Goal: Task Accomplishment & Management: Manage account settings

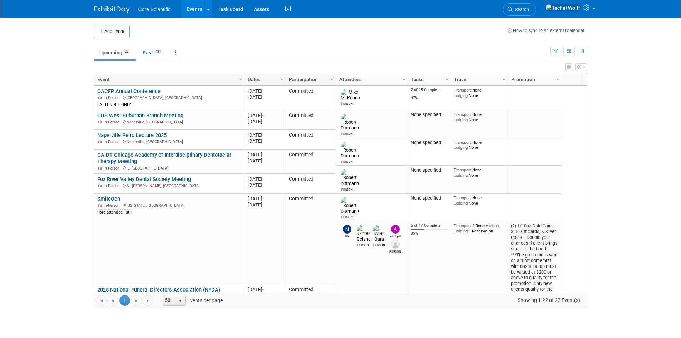
scroll to position [107, 0]
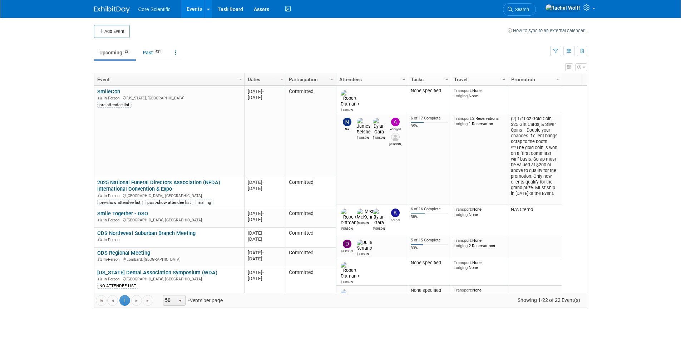
click at [536, 5] on link "Search" at bounding box center [519, 9] width 33 height 13
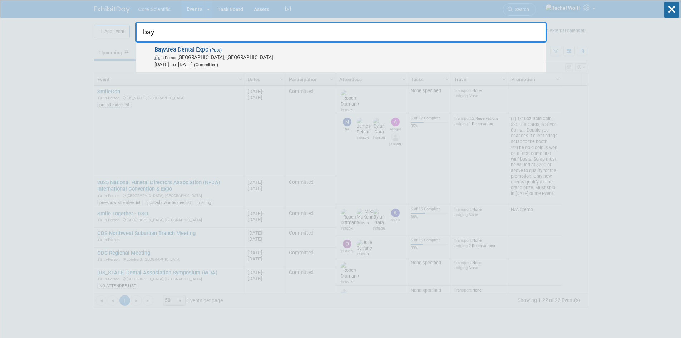
type input "bay"
click at [231, 54] on span "In-Person [GEOGRAPHIC_DATA], [GEOGRAPHIC_DATA]" at bounding box center [348, 57] width 388 height 7
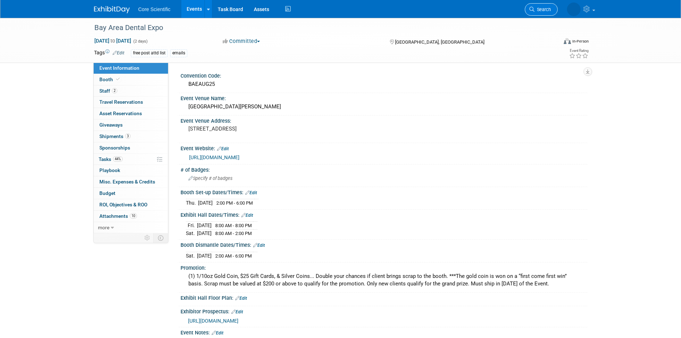
click at [543, 8] on span "Search" at bounding box center [543, 9] width 16 height 5
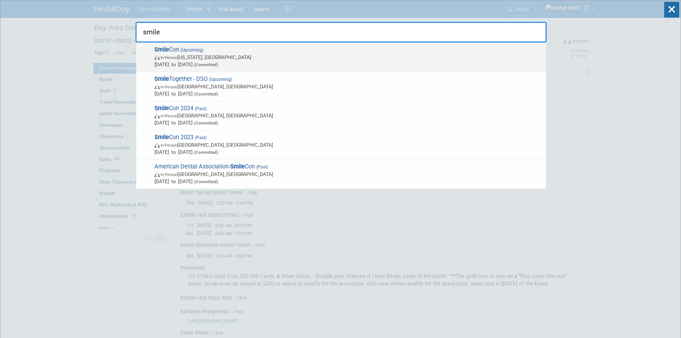
type input "smile"
click at [213, 52] on span "Smile Con (Upcoming) In-Person Washington, DC Oct 23, 2025 to Oct 25, 2025 (Com…" at bounding box center [347, 57] width 390 height 22
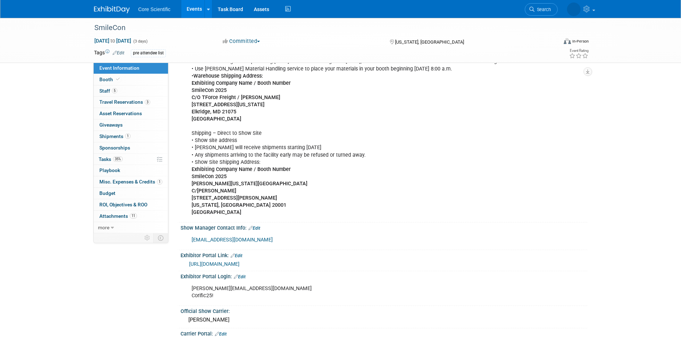
scroll to position [644, 0]
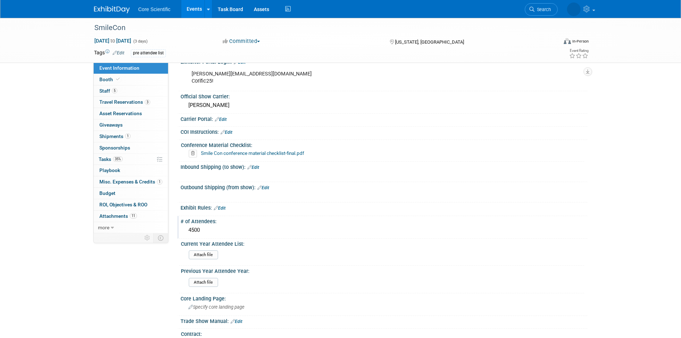
click at [213, 226] on div "4500" at bounding box center [384, 230] width 396 height 11
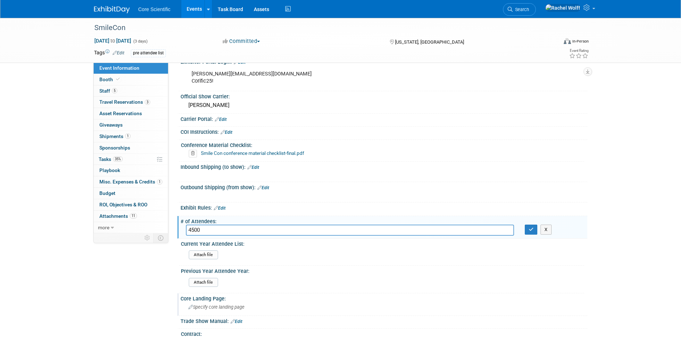
click at [365, 309] on div "Specify core landing page" at bounding box center [384, 306] width 396 height 11
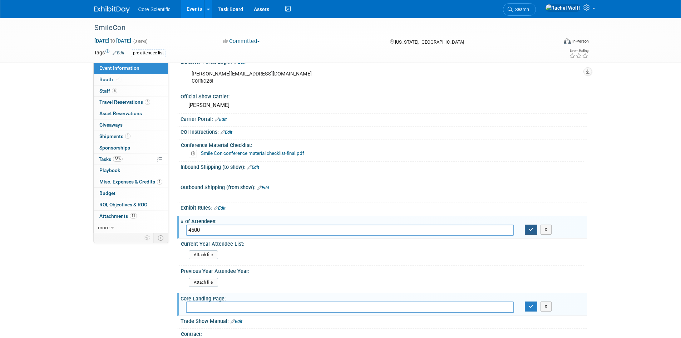
click at [532, 227] on icon "button" at bounding box center [531, 229] width 5 height 5
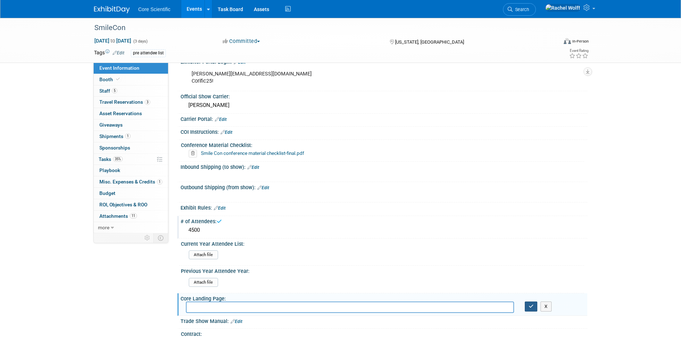
click at [536, 305] on button "button" at bounding box center [531, 306] width 13 height 10
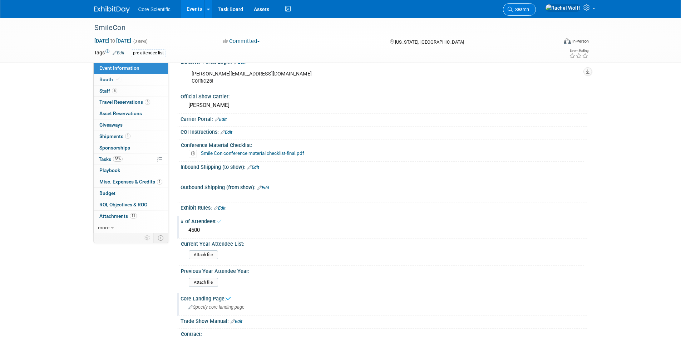
click at [529, 11] on span "Search" at bounding box center [521, 9] width 16 height 5
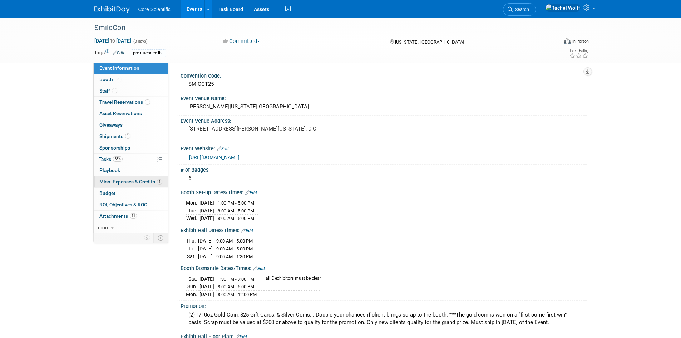
click at [115, 179] on span "Misc. Expenses & Credits 1" at bounding box center [130, 182] width 63 height 6
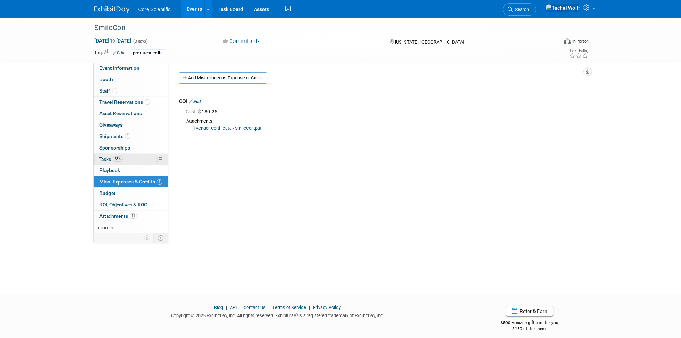
click at [136, 162] on link "35% Tasks 35%" at bounding box center [131, 159] width 74 height 11
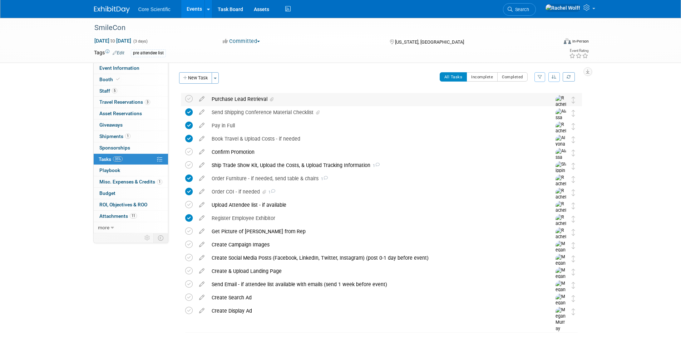
click at [271, 98] on icon at bounding box center [272, 99] width 4 height 4
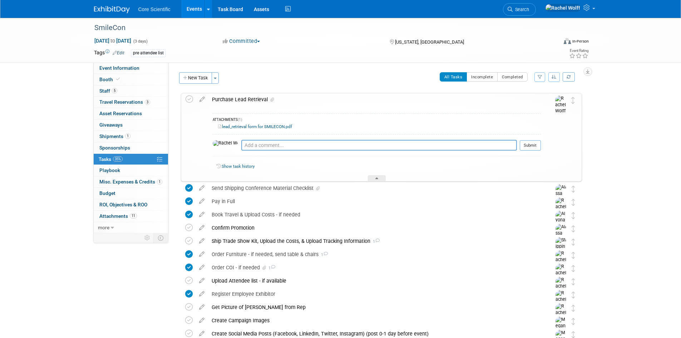
click at [252, 129] on div "lead_retrieval form for SMILECON.pdf" at bounding box center [377, 126] width 328 height 7
click at [253, 128] on link "lead_retrieval form for SMILECON.pdf" at bounding box center [255, 126] width 74 height 5
click at [128, 66] on span "Event Information" at bounding box center [119, 68] width 40 height 6
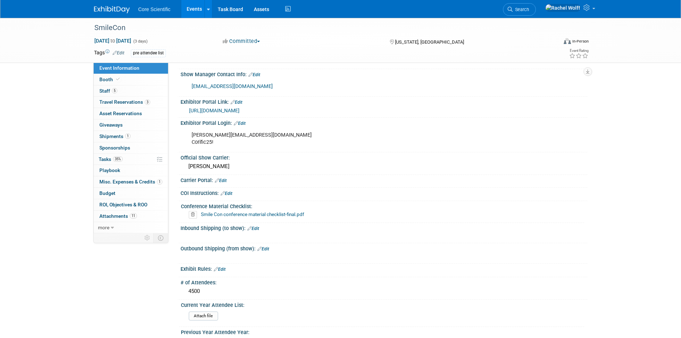
scroll to position [567, 0]
